Goal: Find specific page/section: Find specific page/section

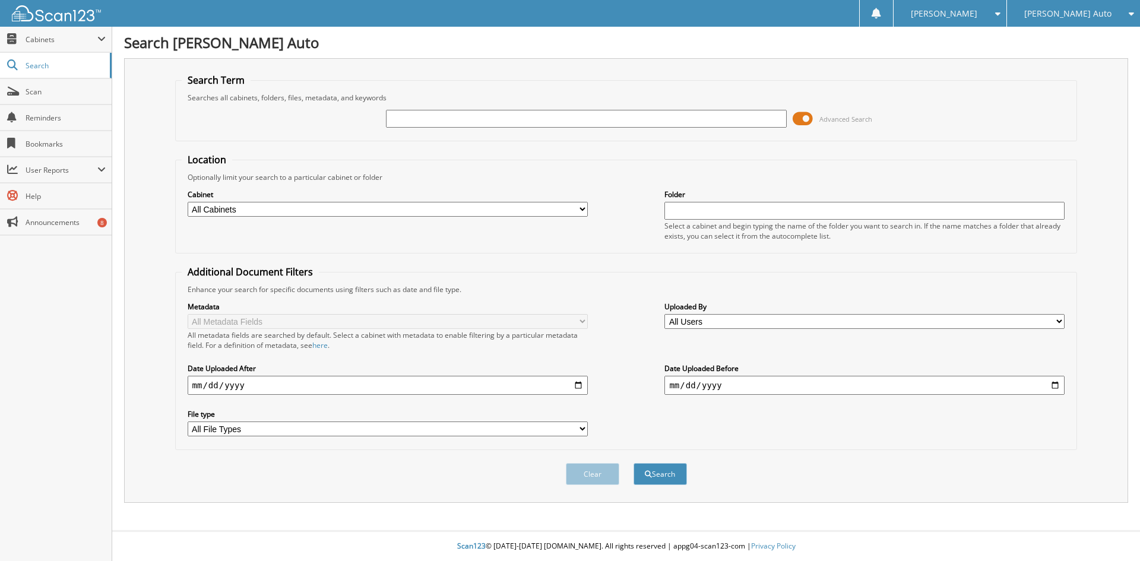
click at [410, 115] on input "text" at bounding box center [586, 119] width 400 height 18
type input "c"
type input "CAP082525"
click at [634, 463] on button "Search" at bounding box center [660, 474] width 53 height 22
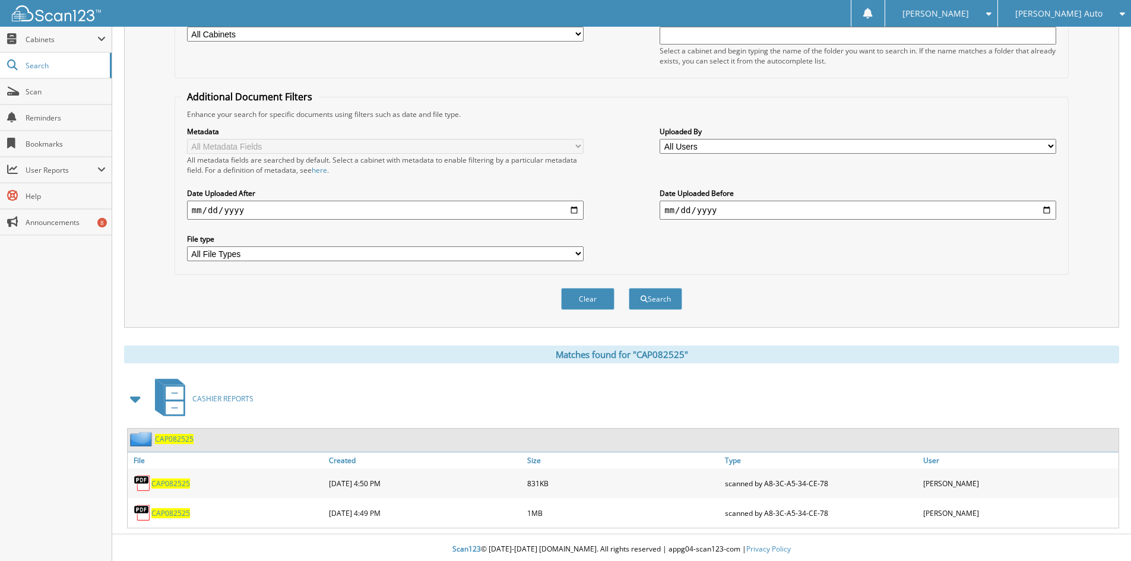
scroll to position [179, 0]
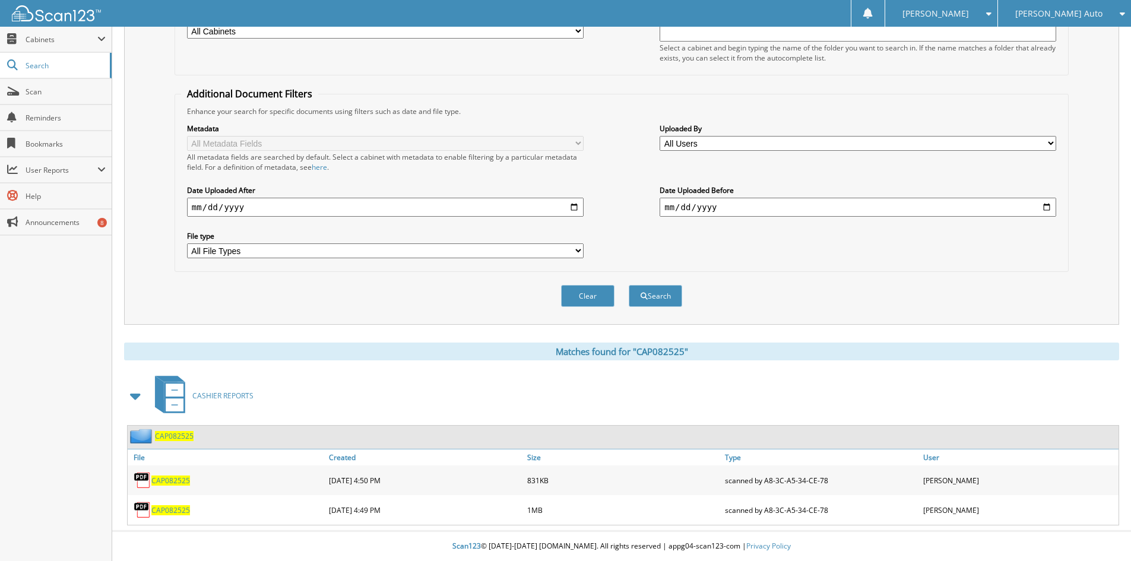
click at [169, 510] on span "CAP082525" at bounding box center [170, 510] width 39 height 10
click at [166, 513] on span "CAP082525" at bounding box center [170, 510] width 39 height 10
click at [172, 483] on span "CAP082525" at bounding box center [170, 481] width 39 height 10
